Goal: Information Seeking & Learning: Learn about a topic

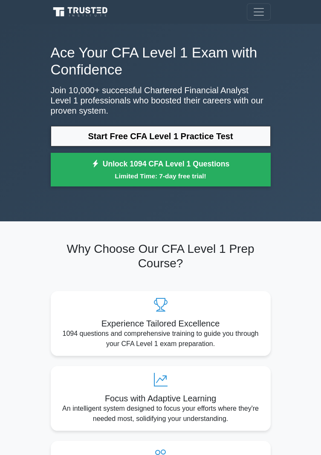
click at [226, 133] on link "Start Free CFA Level 1 Practice Test" at bounding box center [161, 136] width 220 height 20
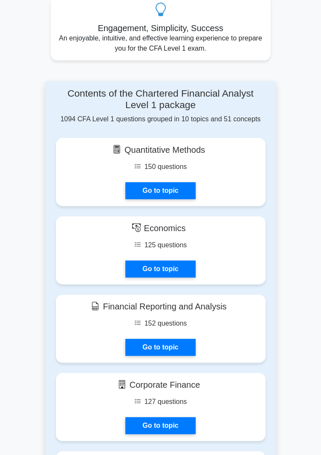
scroll to position [545, 0]
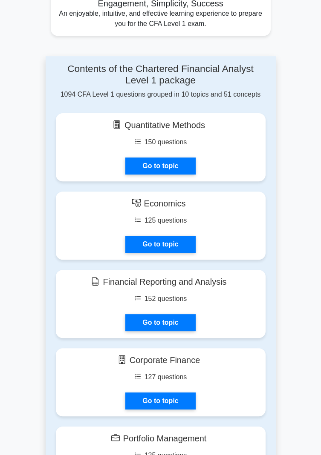
click at [171, 162] on link "Go to topic" at bounding box center [160, 166] width 70 height 17
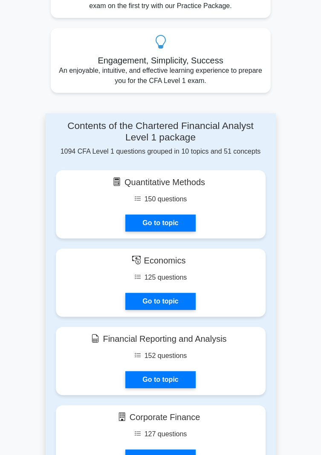
scroll to position [488, 0]
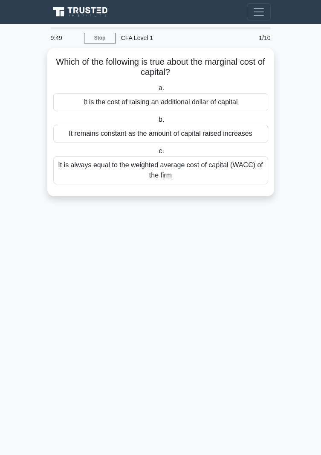
click at [225, 127] on div "It remains constant as the amount of capital raised increases" at bounding box center [160, 134] width 215 height 18
click at [157, 123] on input "b. It remains constant as the amount of capital raised increases" at bounding box center [157, 120] width 0 height 6
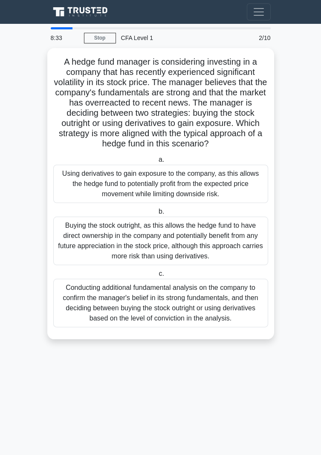
click at [186, 247] on div "Buying the stock outright, as this allows the hedge fund to have direct ownersh…" at bounding box center [160, 241] width 215 height 49
click at [157, 215] on input "b. Buying the stock outright, as this allows the hedge fund to have direct owne…" at bounding box center [157, 212] width 0 height 6
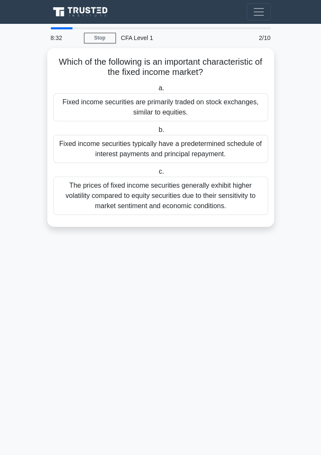
click at [230, 132] on label "b. Fixed income securities typically have a predetermined schedule of interest …" at bounding box center [160, 144] width 215 height 38
click at [157, 132] on input "b. Fixed income securities typically have a predetermined schedule of interest …" at bounding box center [157, 130] width 0 height 6
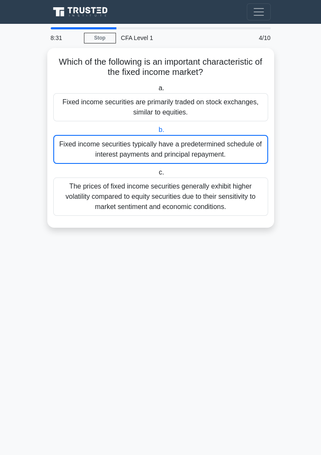
click at [235, 110] on div "Fixed income securities are primarily traded on stock exchanges, similar to equ…" at bounding box center [160, 107] width 215 height 28
click at [157, 91] on input "a. Fixed income securities are primarily traded on stock exchanges, similar to …" at bounding box center [157, 89] width 0 height 6
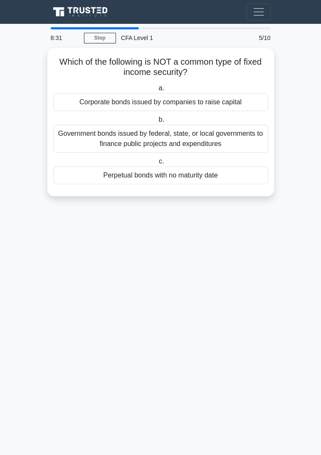
click at [227, 134] on div "Government bonds issued by federal, state, or local governments to finance publ…" at bounding box center [160, 139] width 215 height 28
click at [157, 123] on input "b. Government bonds issued by federal, state, or local governments to finance p…" at bounding box center [157, 120] width 0 height 6
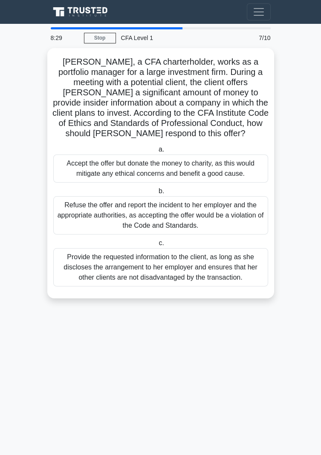
click at [221, 165] on div "Accept the offer but donate the money to charity, as this would mitigate any et…" at bounding box center [160, 169] width 215 height 28
click at [157, 152] on input "a. Accept the offer but donate the money to charity, as this would mitigate any…" at bounding box center [157, 150] width 0 height 6
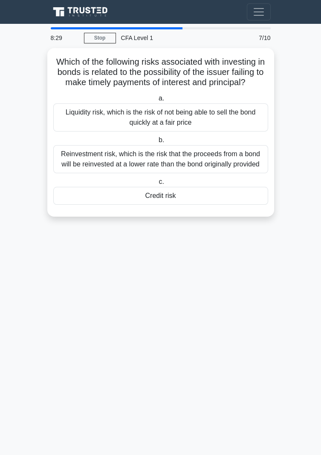
click at [216, 215] on div "Which of the following risks associated with investing in bonds is related to t…" at bounding box center [160, 137] width 227 height 179
click at [222, 159] on div "Reinvestment risk, which is the risk that the proceeds from a bond will be rein…" at bounding box center [160, 159] width 215 height 28
click at [157, 143] on input "b. Reinvestment risk, which is the risk that the proceeds from a bond will be r…" at bounding box center [157, 141] width 0 height 6
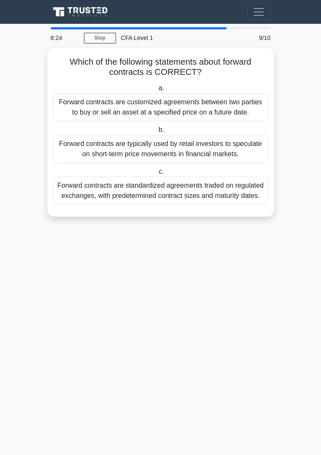
click at [219, 99] on div "Forward contracts are customized agreements between two parties to buy or sell …" at bounding box center [160, 107] width 215 height 28
click at [157, 91] on input "a. Forward contracts are customized agreements between two parties to buy or se…" at bounding box center [157, 89] width 0 height 6
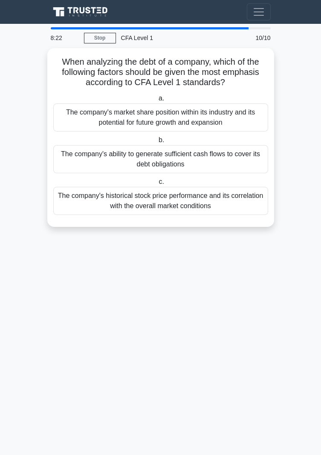
click at [228, 120] on div "The company's market share position within its industry and its potential for f…" at bounding box center [160, 117] width 215 height 28
click at [157, 101] on input "a. The company's market share position within its industry and its potential fo…" at bounding box center [157, 99] width 0 height 6
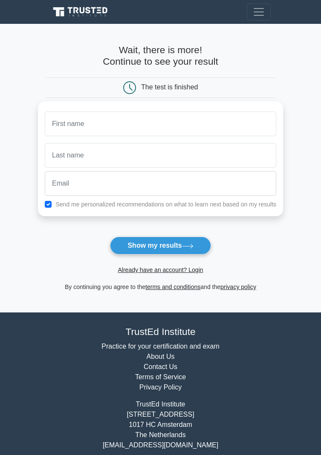
click at [172, 251] on button "Show my results" at bounding box center [160, 246] width 101 height 18
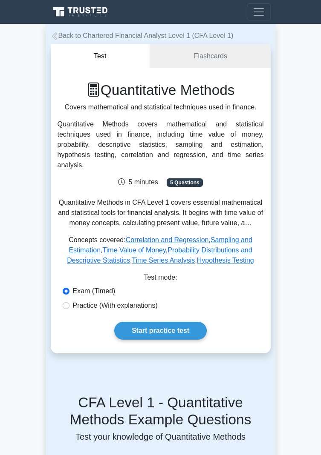
click at [161, 324] on link "Start practice test" at bounding box center [160, 331] width 92 height 18
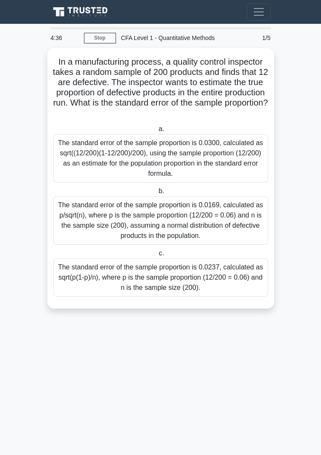
click at [265, 38] on div "1/5" at bounding box center [256, 37] width 38 height 17
click at [204, 223] on div "The standard error of the sample proportion is 0.0169, calculated as p/sqrt(n),…" at bounding box center [160, 220] width 215 height 49
click at [157, 194] on input "b. The standard error of the sample proportion is 0.0169, calculated as p/sqrt(…" at bounding box center [157, 192] width 0 height 6
